Goal: Transaction & Acquisition: Purchase product/service

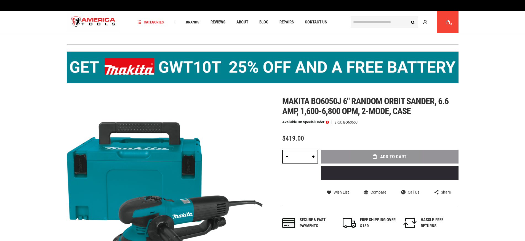
drag, startPoint x: 0, startPoint y: 0, endPoint x: 308, endPoint y: 118, distance: 330.4
click at [299, 104] on span "Makita bo6050j 6" random orbit sander, 6.6 amp, 1,600-6,800 opm, 2-mode, case" at bounding box center [365, 106] width 167 height 20
click at [360, 157] on div "Add to Cart" at bounding box center [390, 167] width 138 height 35
click at [384, 157] on div "Add to Cart" at bounding box center [390, 167] width 138 height 35
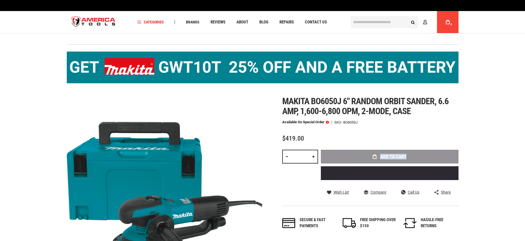
click at [384, 157] on div "Add to Cart" at bounding box center [390, 167] width 138 height 35
click at [372, 152] on div "Add to Cart" at bounding box center [390, 167] width 138 height 35
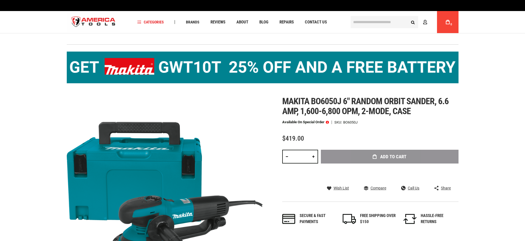
scroll to position [55, 0]
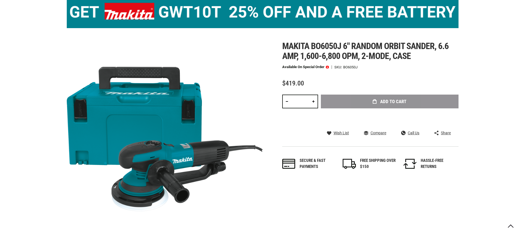
click at [399, 106] on div "Add to Cart" at bounding box center [390, 110] width 138 height 30
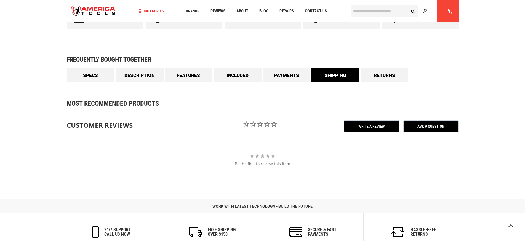
scroll to position [300, 0]
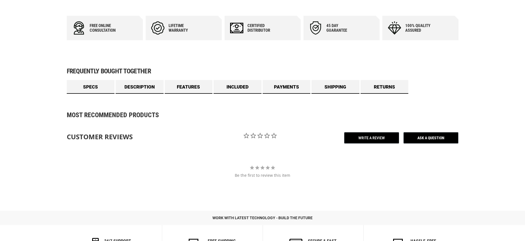
drag, startPoint x: 311, startPoint y: 135, endPoint x: 321, endPoint y: 67, distance: 69.4
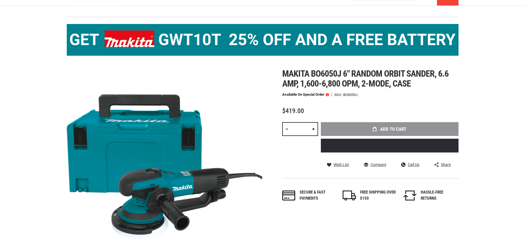
click at [314, 129] on link at bounding box center [313, 129] width 9 height 14
click at [285, 127] on link at bounding box center [286, 129] width 9 height 14
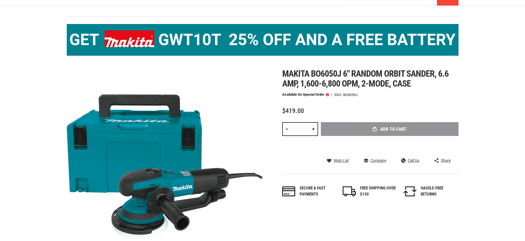
click at [313, 130] on link at bounding box center [313, 129] width 9 height 14
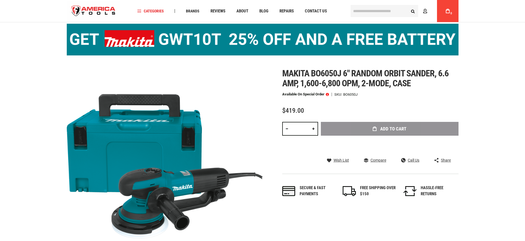
click at [313, 130] on link at bounding box center [313, 129] width 9 height 14
click at [283, 128] on link at bounding box center [286, 129] width 9 height 14
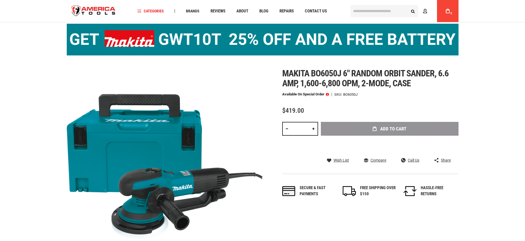
click at [283, 128] on link at bounding box center [286, 129] width 9 height 14
type input "*"
click at [369, 130] on div "Add to Cart" at bounding box center [390, 137] width 138 height 30
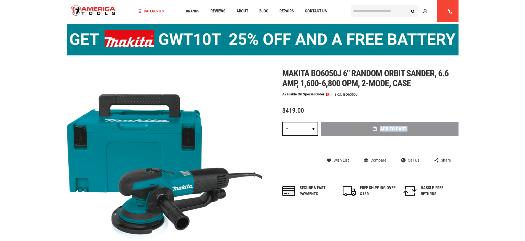
click at [369, 130] on div "Add to Cart" at bounding box center [390, 137] width 138 height 30
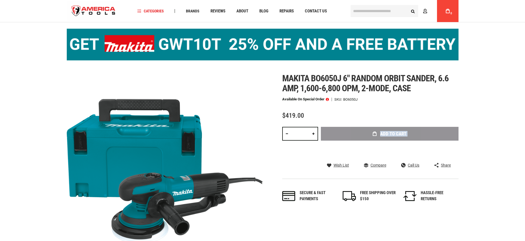
click at [387, 128] on div "Add to Cart" at bounding box center [390, 142] width 138 height 30
click at [387, 133] on div "Add to Cart" at bounding box center [390, 142] width 138 height 30
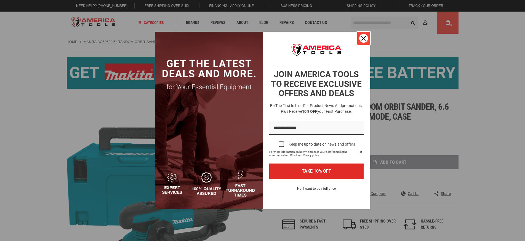
click at [364, 36] on icon "close icon" at bounding box center [364, 38] width 4 height 4
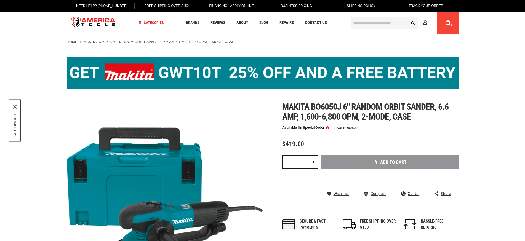
click at [369, 162] on div "Add to Cart" at bounding box center [390, 170] width 138 height 30
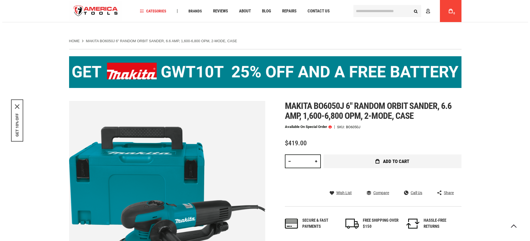
scroll to position [55, 0]
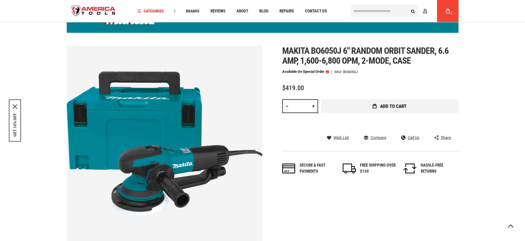
click at [377, 104] on button "Add to Cart" at bounding box center [390, 106] width 138 height 14
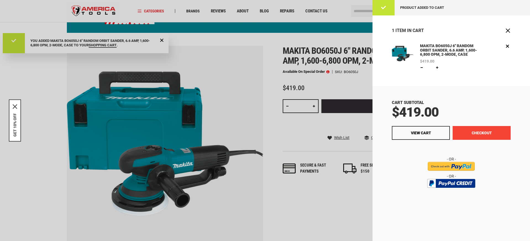
click at [473, 135] on button "Checkout" at bounding box center [481, 133] width 58 height 14
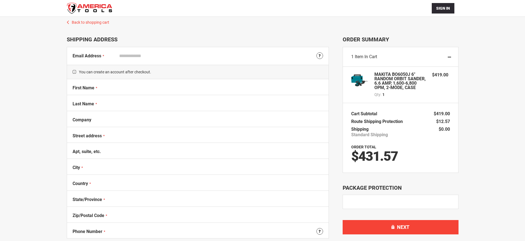
select select "**"
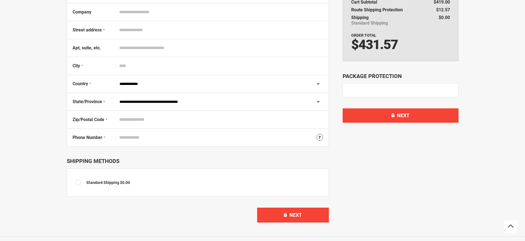
scroll to position [166, 0]
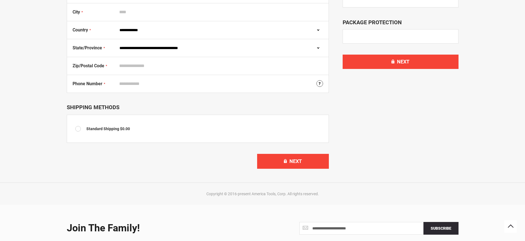
scroll to position [36, 0]
